Goal: Task Accomplishment & Management: Use online tool/utility

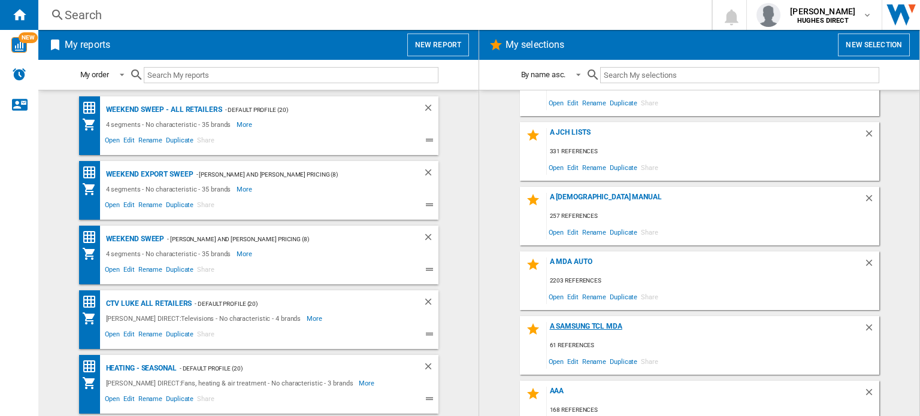
scroll to position [60, 0]
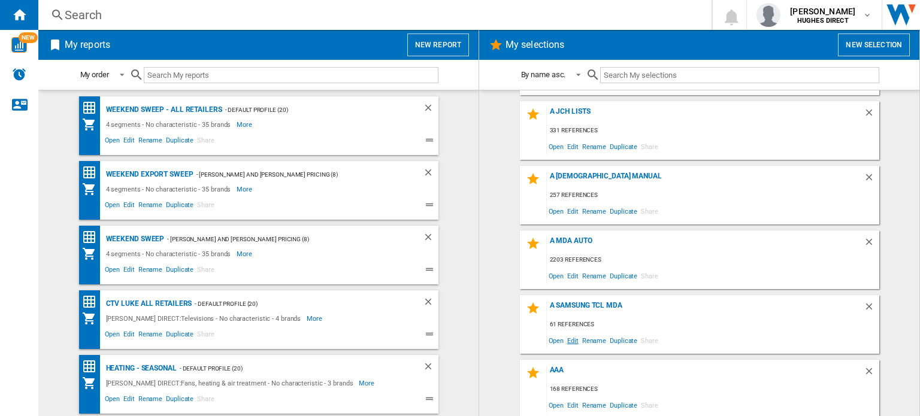
click at [569, 339] on span "Edit" at bounding box center [573, 341] width 15 height 16
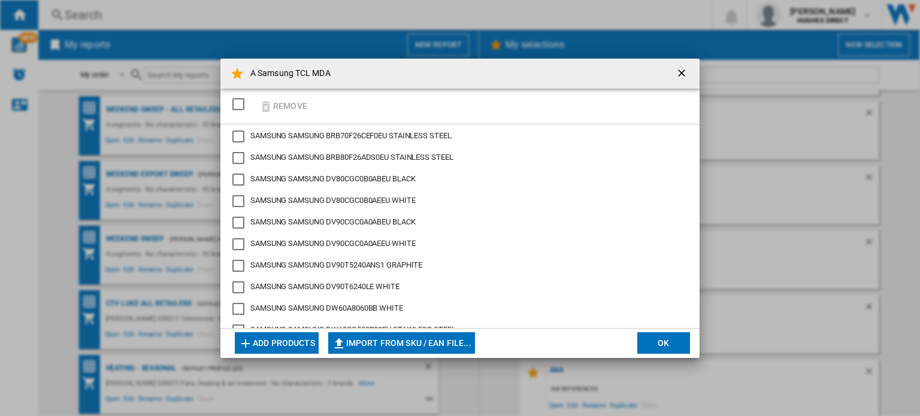
click at [238, 107] on div "SELECTIONS.EDITION_POPUP.SELECT_DESELECT" at bounding box center [238, 104] width 12 height 12
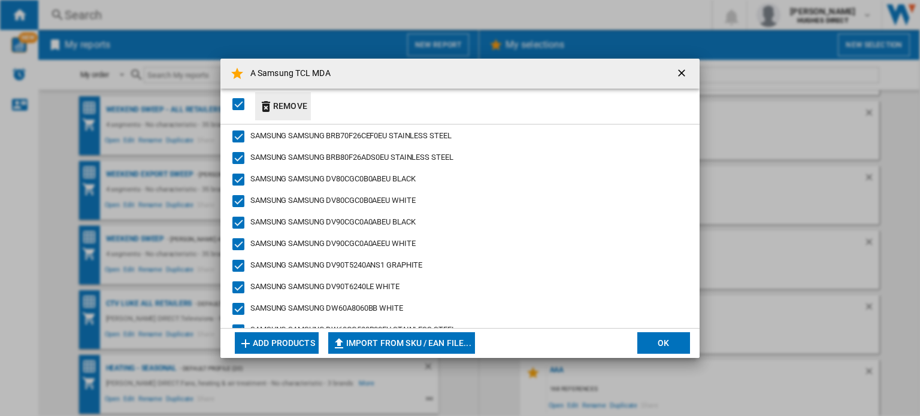
click at [277, 105] on button "Remove" at bounding box center [283, 106] width 56 height 28
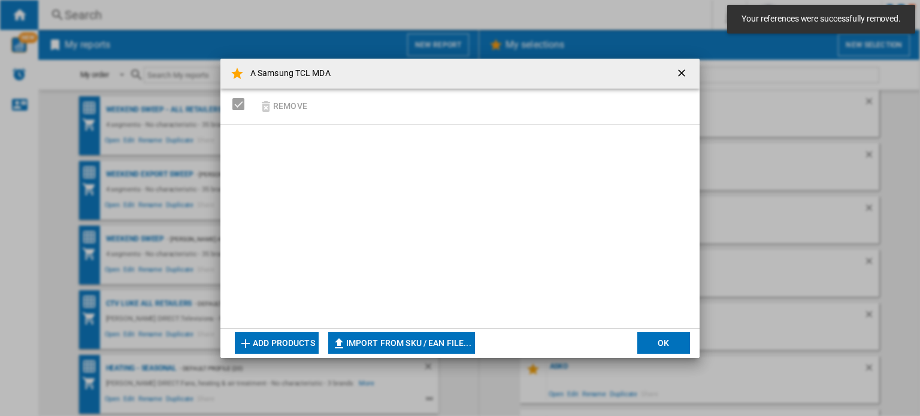
scroll to position [644, 0]
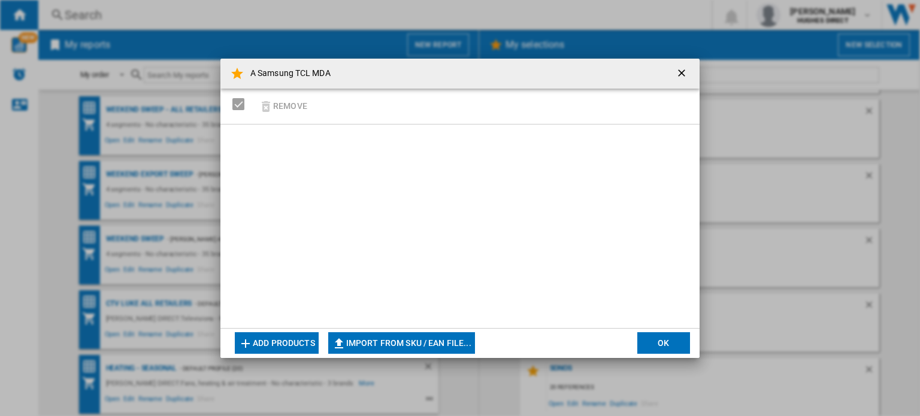
click at [395, 345] on button "Import from SKU / EAN file..." at bounding box center [401, 344] width 147 height 22
type input "**********"
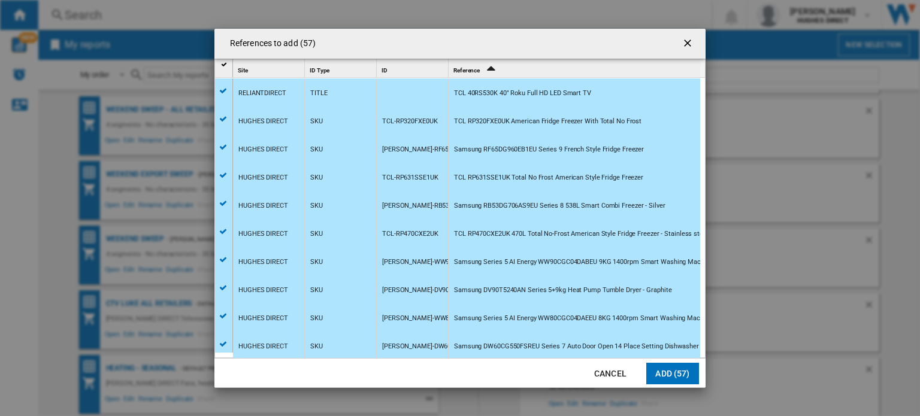
click at [670, 376] on button "Add (57)" at bounding box center [672, 374] width 53 height 22
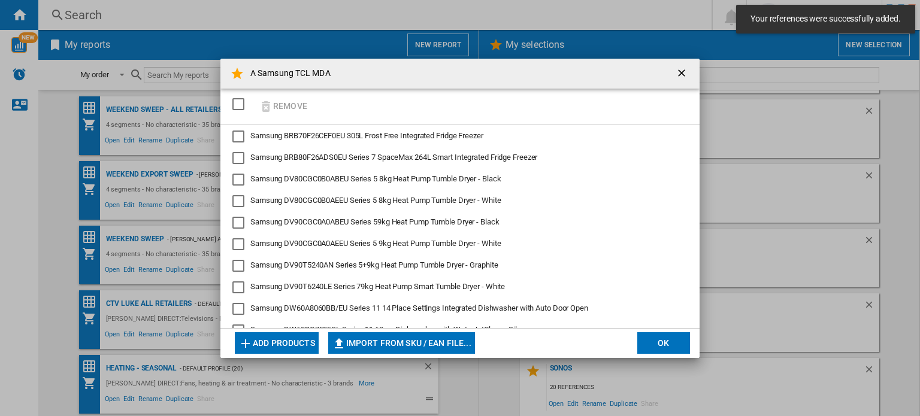
click at [657, 348] on button "OK" at bounding box center [663, 344] width 53 height 22
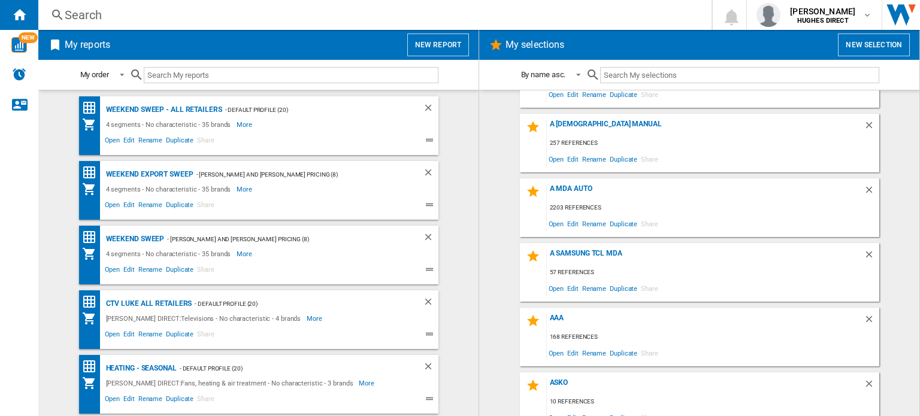
scroll to position [120, 0]
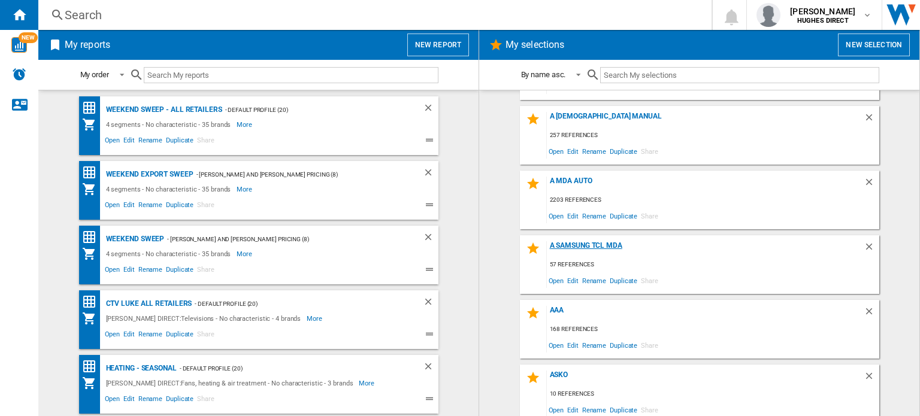
click at [603, 247] on div "A Samsung TCL MDA" at bounding box center [705, 249] width 317 height 16
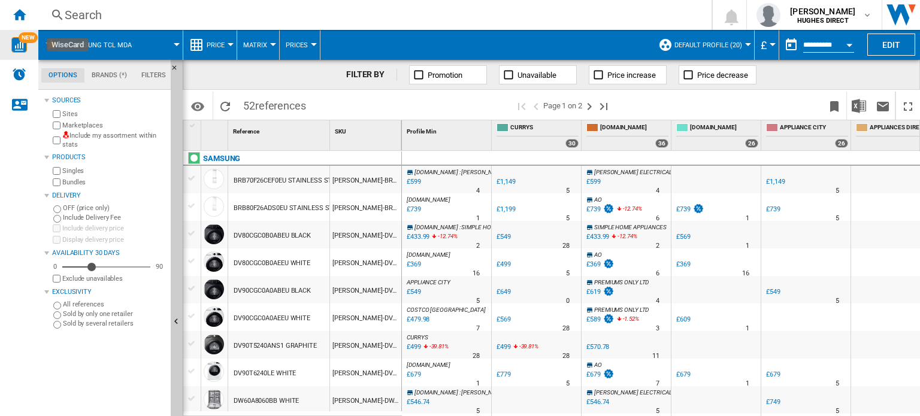
click at [17, 43] on img "WiseCard" at bounding box center [19, 45] width 16 height 16
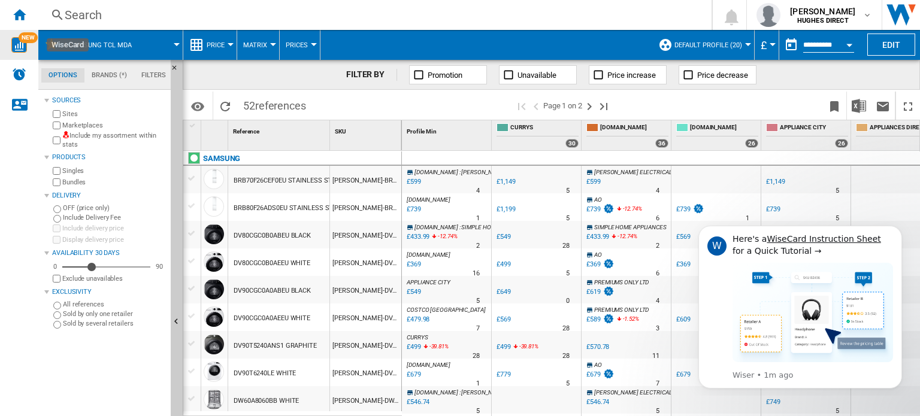
click at [51, 139] on div "Include my assortment within stats" at bounding box center [108, 140] width 116 height 19
click at [899, 231] on icon "Dismiss notification" at bounding box center [899, 229] width 7 height 7
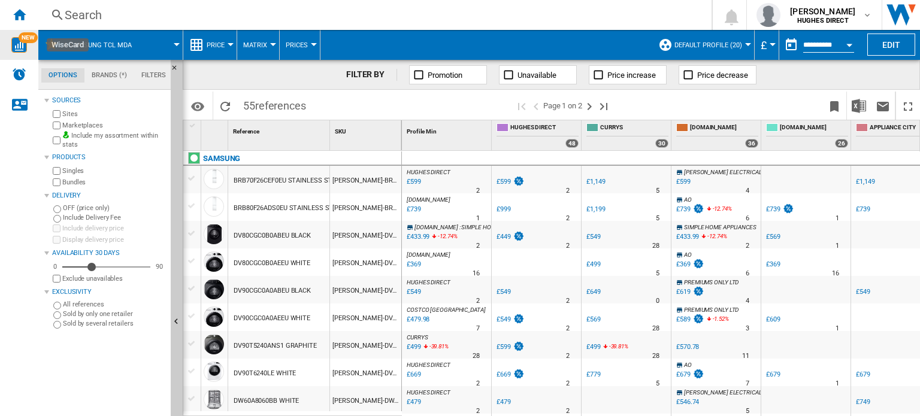
click at [266, 45] on button "Matrix" at bounding box center [258, 45] width 30 height 30
click at [273, 104] on span "Ranking" at bounding box center [262, 103] width 32 height 11
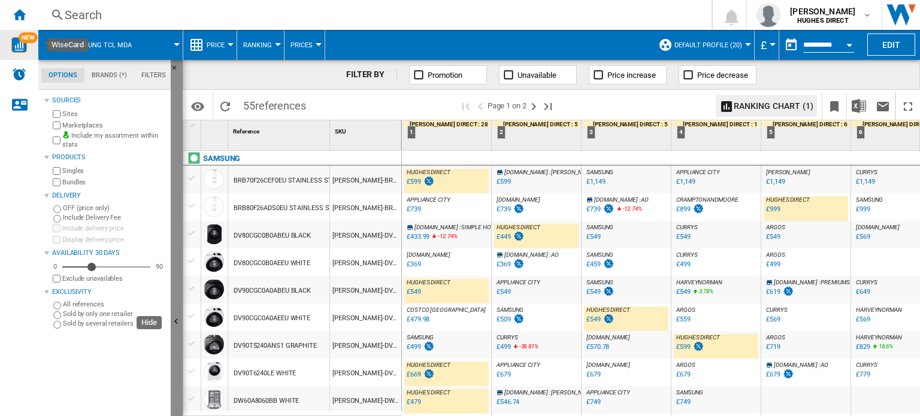
click at [176, 138] on button "Hide" at bounding box center [177, 322] width 12 height 525
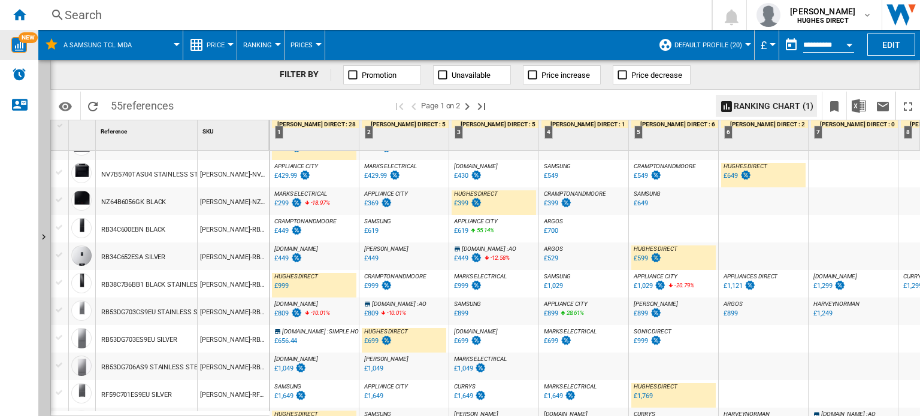
scroll to position [479, 0]
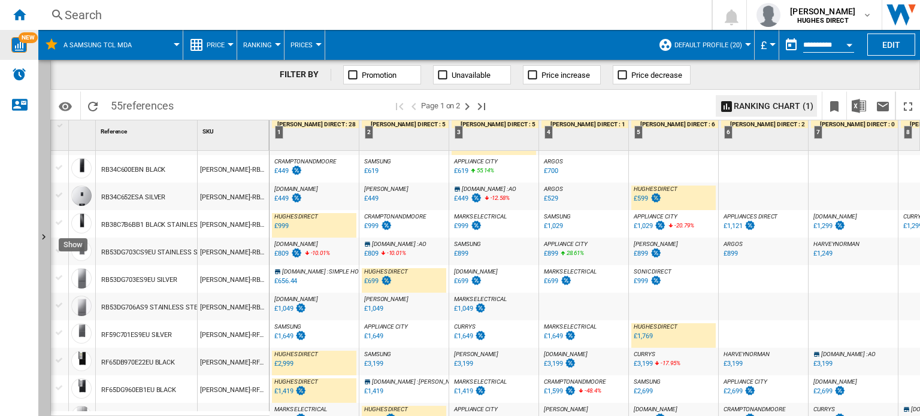
click at [41, 174] on button "Show" at bounding box center [44, 238] width 12 height 356
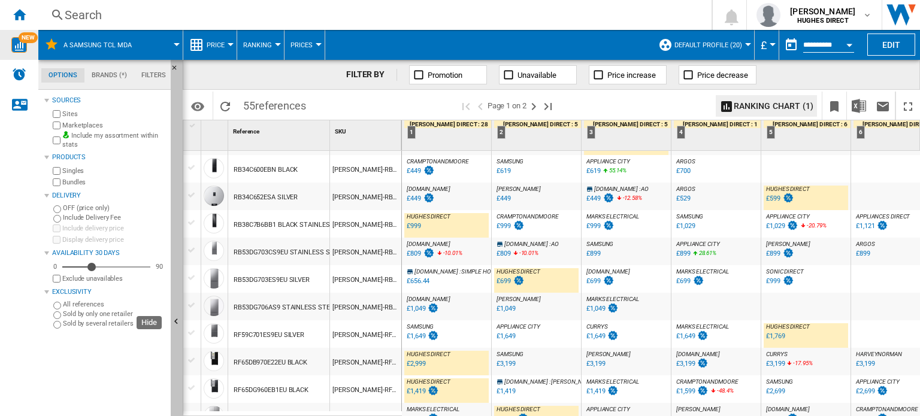
click at [177, 171] on button "Hide" at bounding box center [177, 322] width 12 height 525
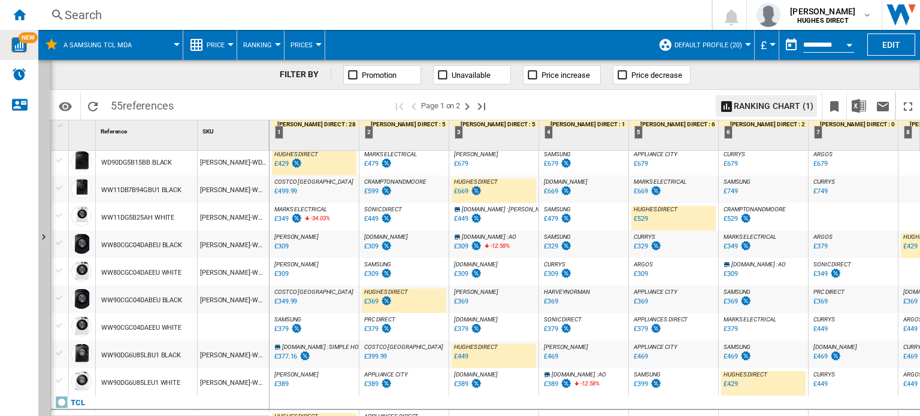
scroll to position [0, 0]
